Goal: Task Accomplishment & Management: Manage account settings

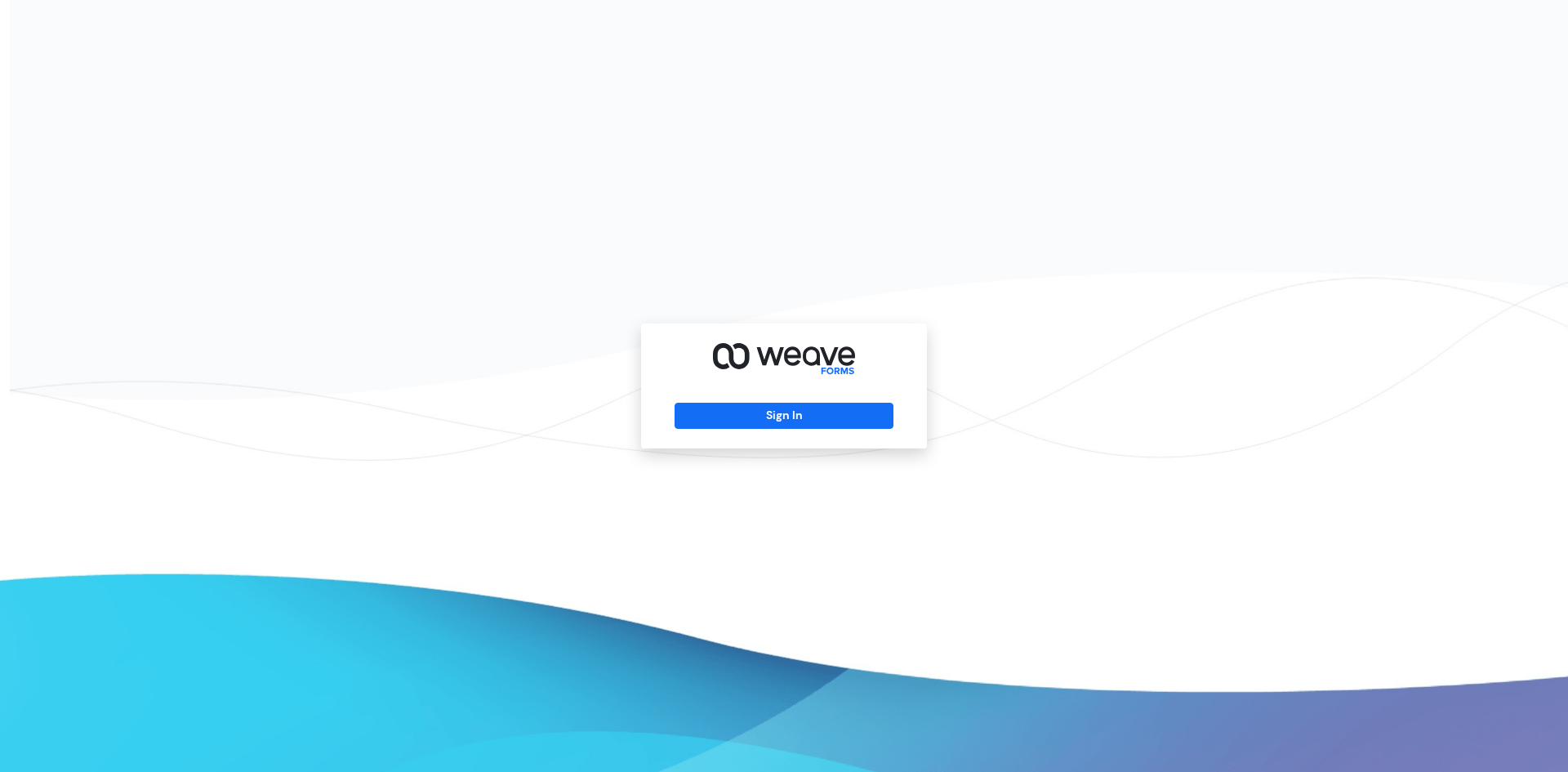
click at [732, 402] on div "Sign In" at bounding box center [784, 385] width 285 height 125
click at [734, 413] on button "Sign In" at bounding box center [784, 416] width 218 height 26
